Goal: Information Seeking & Learning: Learn about a topic

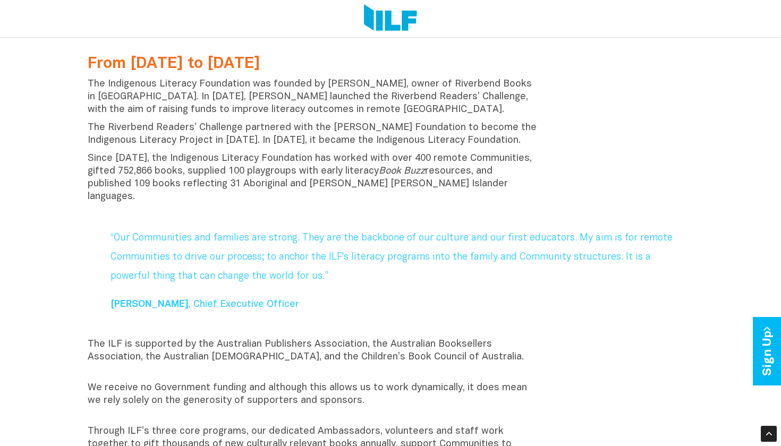
scroll to position [331, 0]
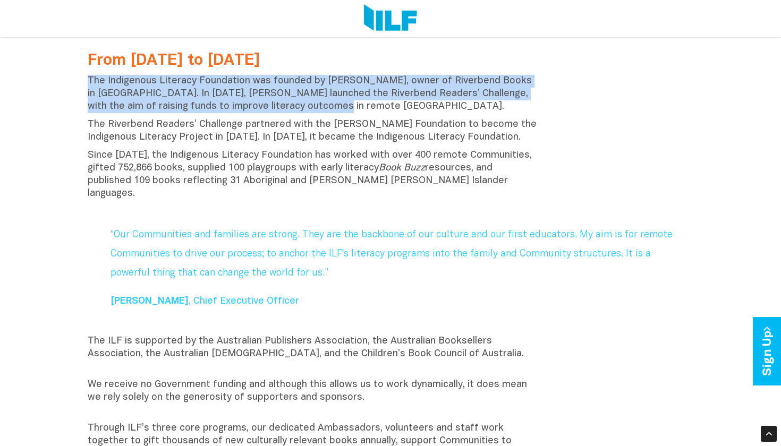
drag, startPoint x: 88, startPoint y: 79, endPoint x: 331, endPoint y: 109, distance: 244.8
click at [331, 109] on p "The Indigenous Literacy Foundation was founded by [PERSON_NAME], owner of River…" at bounding box center [313, 94] width 451 height 38
copy p "The Indigenous Literacy Foundation was founded by [PERSON_NAME], owner of River…"
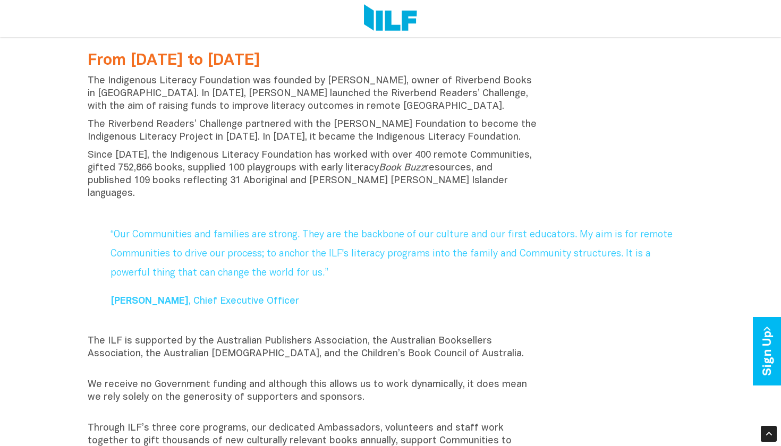
click at [382, 159] on p "Since [DATE], the Indigenous Literacy Foundation has worked with over 400 remot…" at bounding box center [313, 174] width 451 height 51
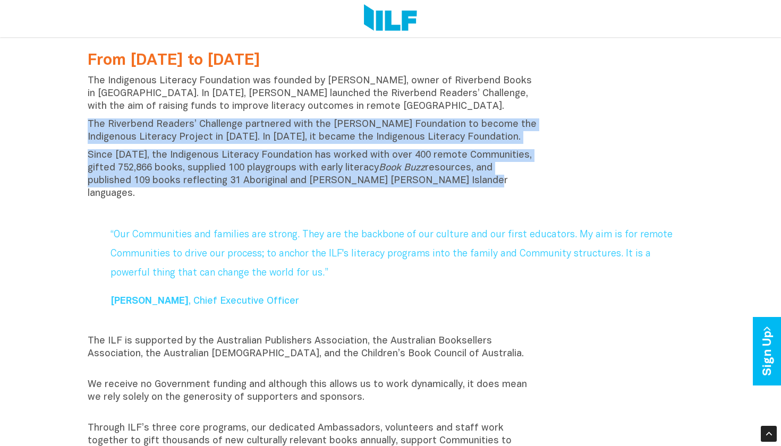
drag, startPoint x: 70, startPoint y: 122, endPoint x: 495, endPoint y: 180, distance: 429.1
click at [495, 180] on div "From [DATE] to [DATE] The Indigenous Literacy Foundation was founded by [PERSON…" at bounding box center [390, 440] width 781 height 793
copy div "The Riverbend Readers’ Challenge partnered with the [PERSON_NAME] Foundation to…"
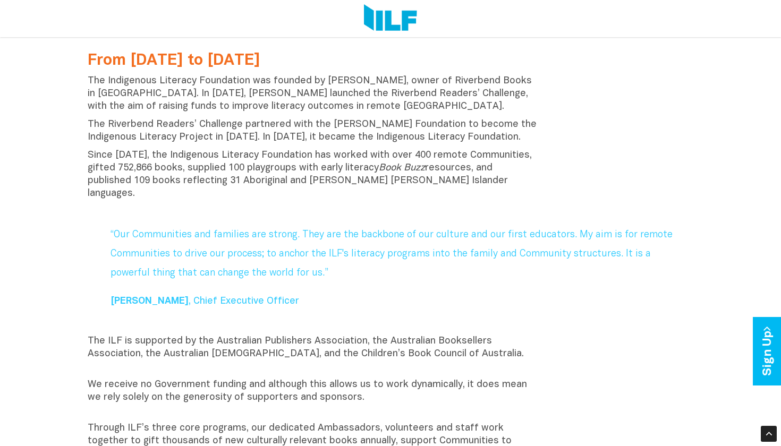
click at [337, 301] on div "“Our Communities and families are strong. They are the backbone of our culture …" at bounding box center [391, 268] width 622 height 108
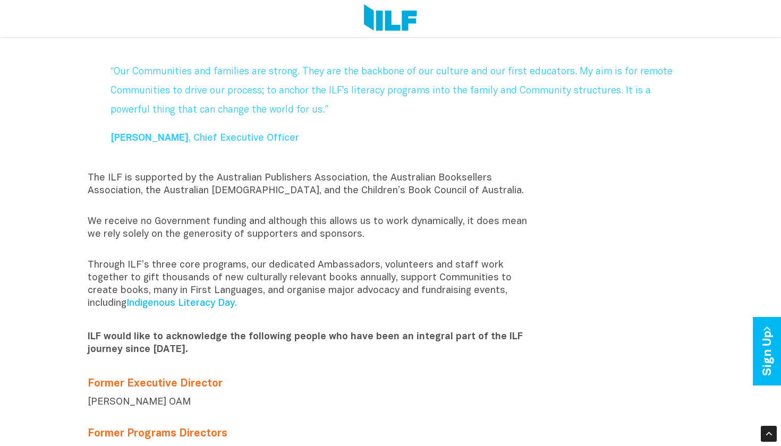
scroll to position [505, 0]
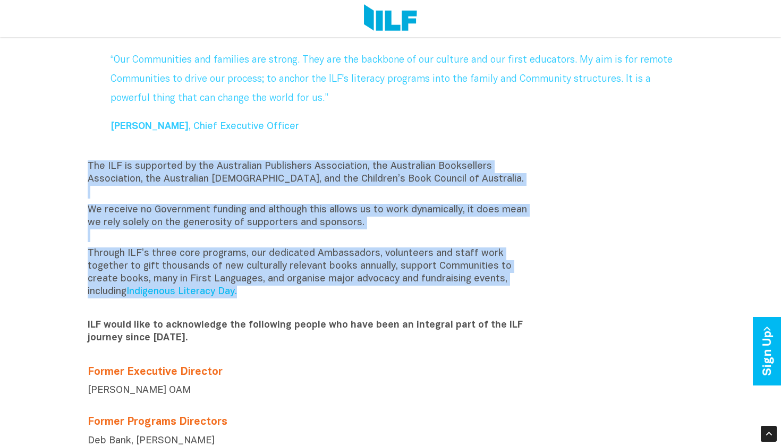
drag, startPoint x: 89, startPoint y: 151, endPoint x: 166, endPoint y: 283, distance: 152.9
click at [166, 283] on div "The ILF is supported by the Australian Publishers Association, the Australian B…" at bounding box center [313, 270] width 451 height 219
copy div "The ILF is supported by the Australian Publishers Association, the Australian B…"
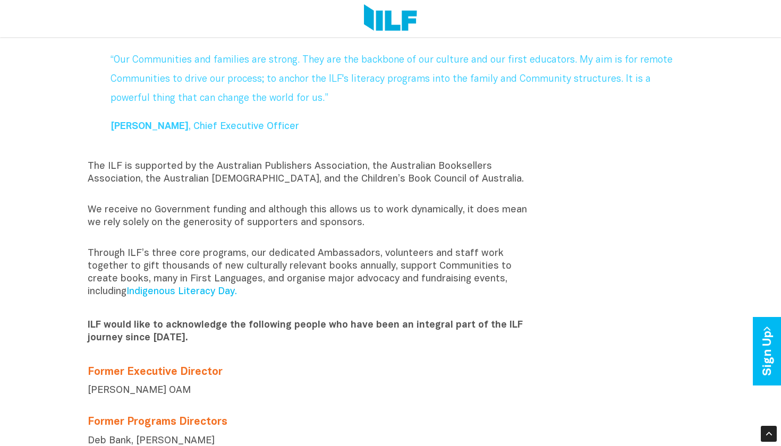
click at [352, 304] on div at bounding box center [313, 311] width 451 height 15
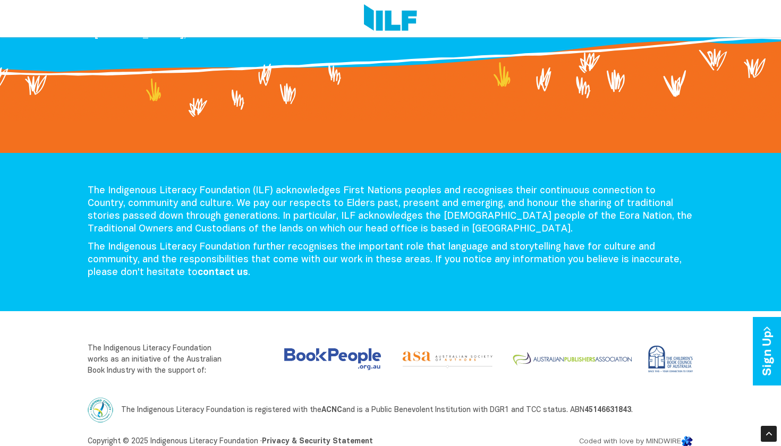
scroll to position [1617, 0]
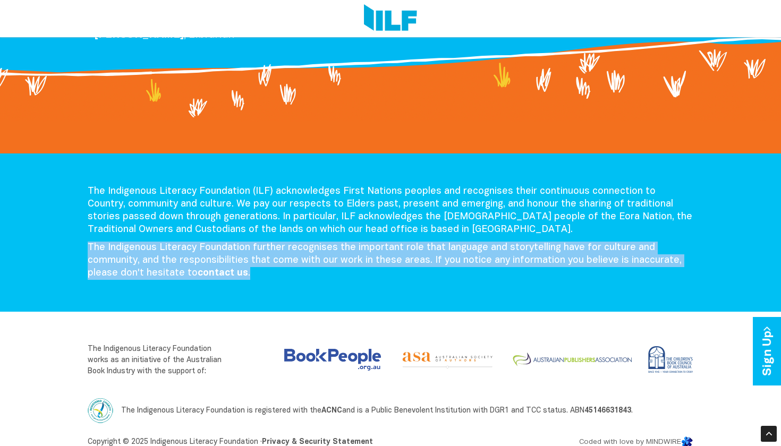
drag, startPoint x: 256, startPoint y: 260, endPoint x: 70, endPoint y: 229, distance: 188.7
click at [70, 229] on div "The Indigenous Literacy Foundation (ILF) acknowledges First Nations peoples and…" at bounding box center [390, 233] width 781 height 158
click at [117, 242] on p "The Indigenous Literacy Foundation further recognises the important role that l…" at bounding box center [391, 261] width 606 height 38
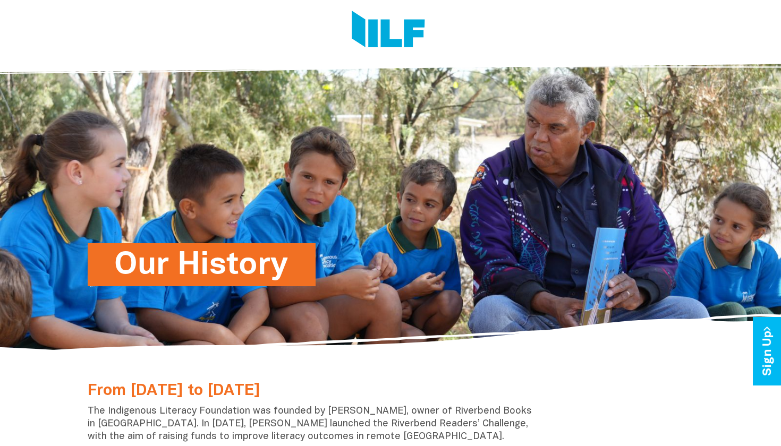
scroll to position [0, 0]
